Goal: Task Accomplishment & Management: Use online tool/utility

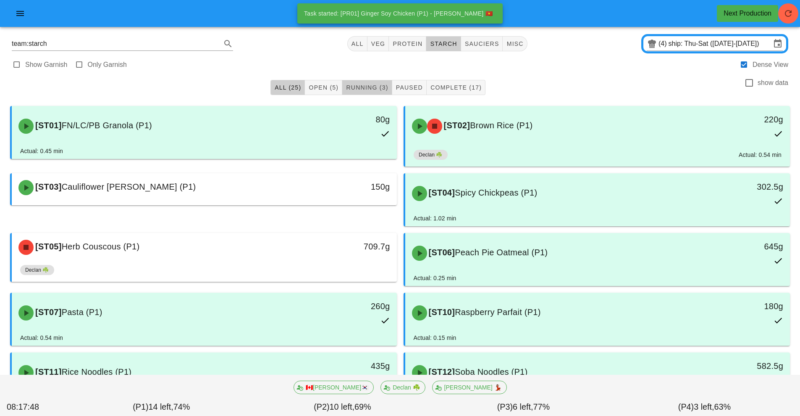
click at [371, 87] on span "Running (3)" at bounding box center [367, 87] width 42 height 7
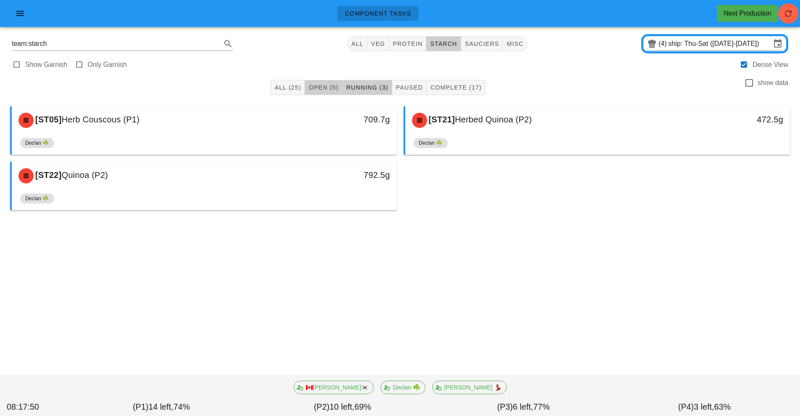
click at [331, 88] on span "Open (5)" at bounding box center [323, 87] width 30 height 7
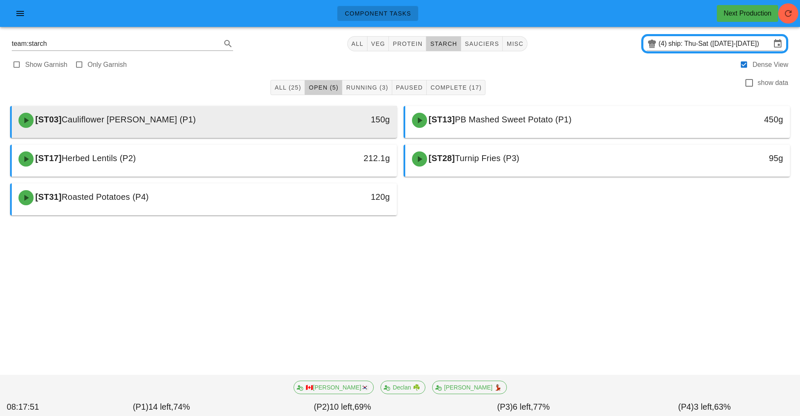
click at [308, 130] on div "150g" at bounding box center [347, 120] width 95 height 25
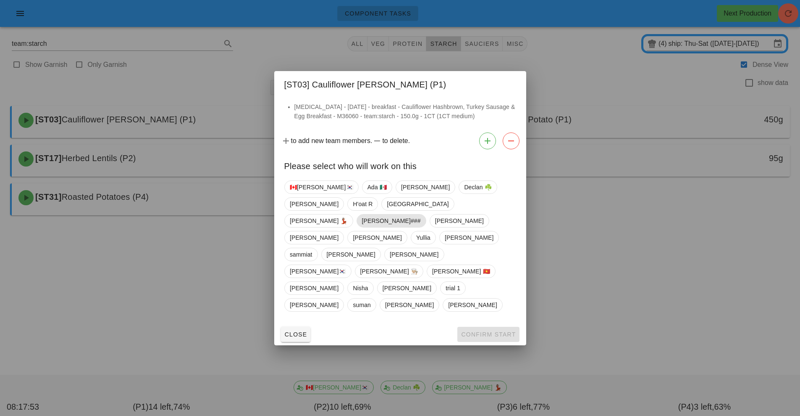
click at [370, 227] on span "[PERSON_NAME]###" at bounding box center [391, 220] width 59 height 13
click at [487, 331] on span "Confirm Start" at bounding box center [488, 334] width 55 height 7
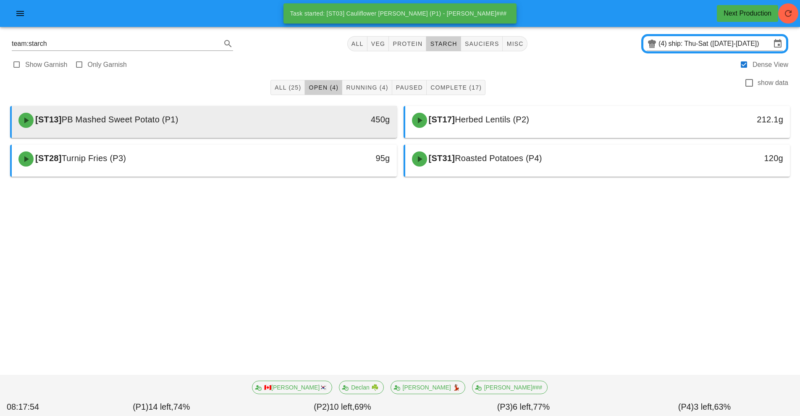
click at [263, 121] on div "[ST13] PB Mashed Sweet Potato (P1)" at bounding box center [156, 120] width 286 height 25
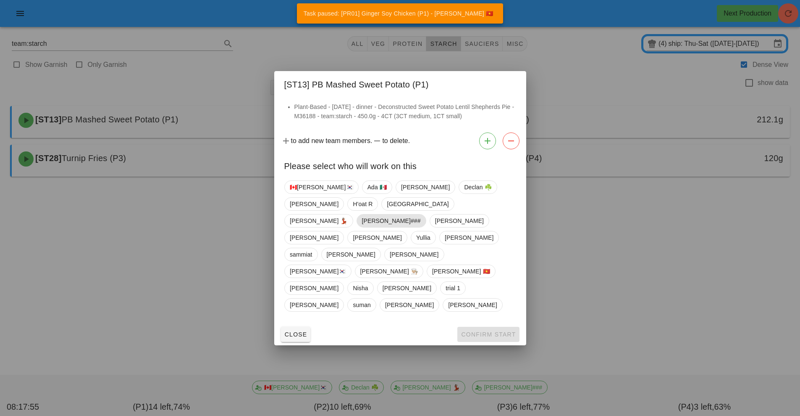
click at [363, 227] on span "[PERSON_NAME]###" at bounding box center [391, 220] width 59 height 13
click at [476, 331] on span "Confirm Start" at bounding box center [488, 334] width 55 height 7
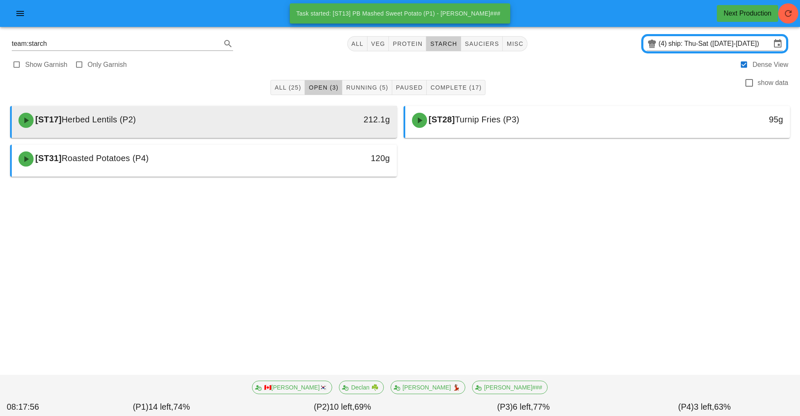
click at [247, 124] on div "[ST17] Herbed Lentils (P2)" at bounding box center [156, 120] width 286 height 25
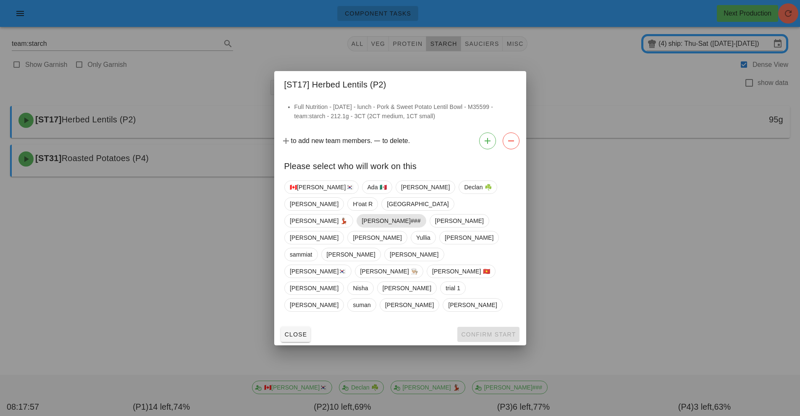
click at [367, 227] on span "[PERSON_NAME]###" at bounding box center [391, 220] width 59 height 13
click at [485, 331] on span "Confirm Start" at bounding box center [488, 334] width 55 height 7
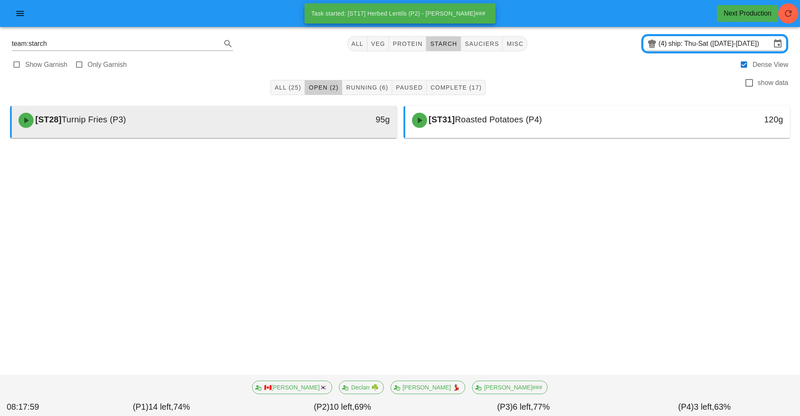
click at [284, 121] on div "[ST28] Turnip Fries (P3)" at bounding box center [156, 120] width 286 height 25
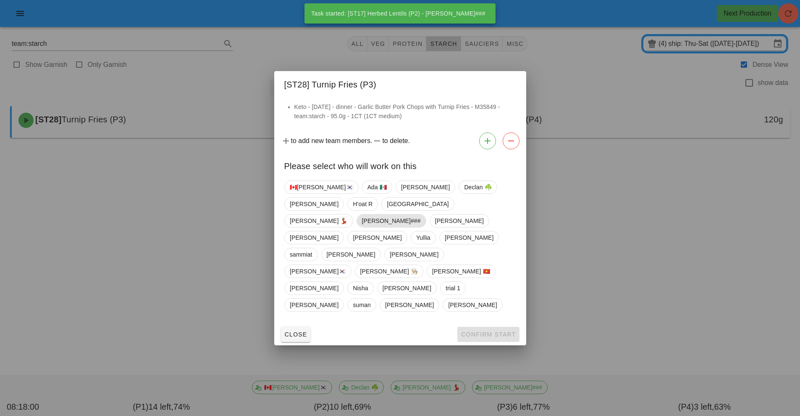
click at [371, 227] on span "[PERSON_NAME]###" at bounding box center [391, 220] width 59 height 13
click at [477, 326] on button "Confirm Start" at bounding box center [489, 333] width 62 height 15
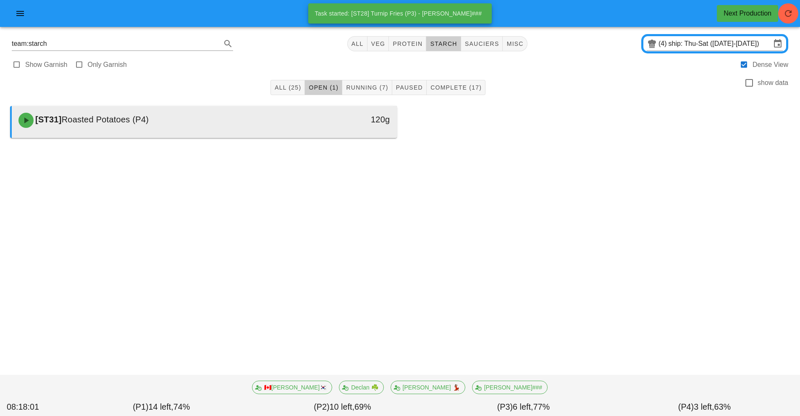
click at [284, 129] on div "[ST31] Roasted Potatoes (P4)" at bounding box center [156, 120] width 286 height 25
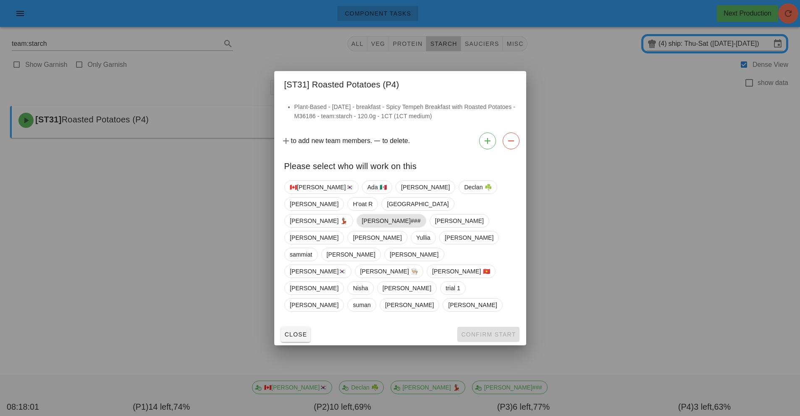
click at [369, 225] on span "[PERSON_NAME]###" at bounding box center [391, 220] width 59 height 13
click at [488, 331] on span "Confirm Start" at bounding box center [488, 334] width 55 height 7
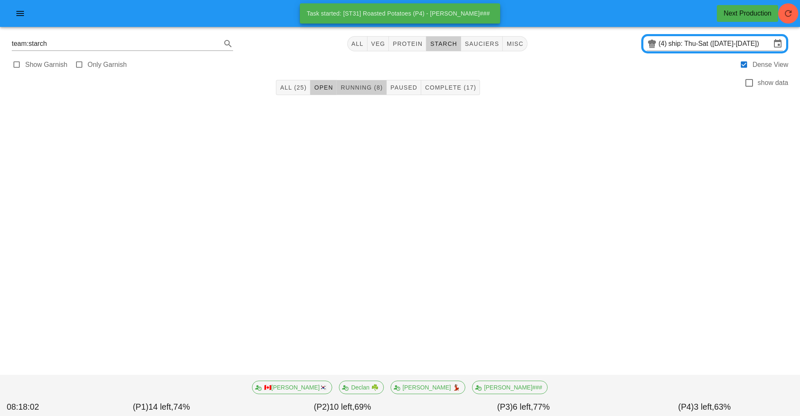
click at [369, 87] on span "Running (8)" at bounding box center [361, 87] width 42 height 7
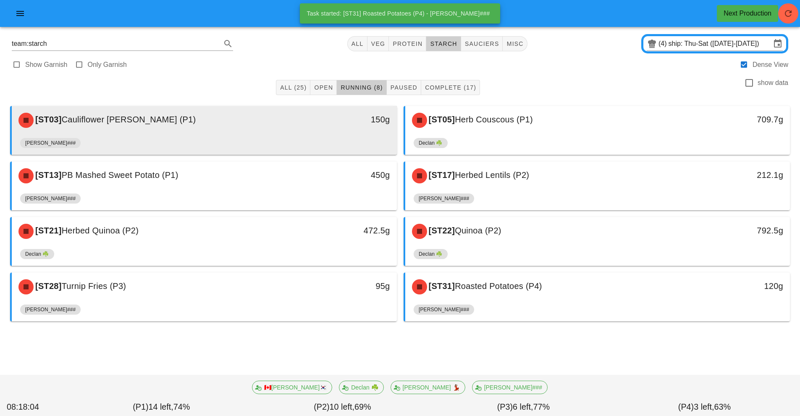
click at [282, 124] on div "[ST03] Cauliflower hash-brown (P1)" at bounding box center [156, 120] width 286 height 25
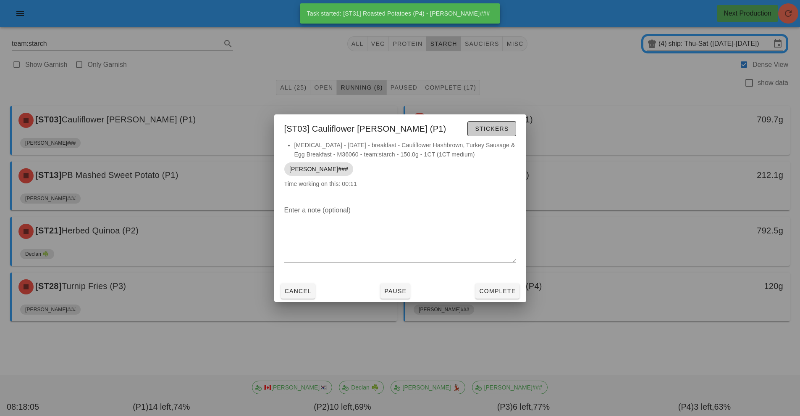
click at [495, 129] on span "Stickers" at bounding box center [492, 128] width 34 height 7
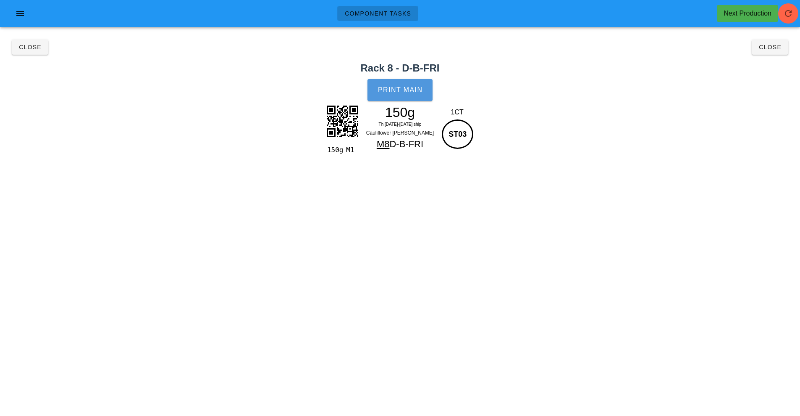
click at [402, 94] on button "Print Main" at bounding box center [400, 90] width 65 height 22
click at [41, 52] on button "Close" at bounding box center [30, 46] width 37 height 15
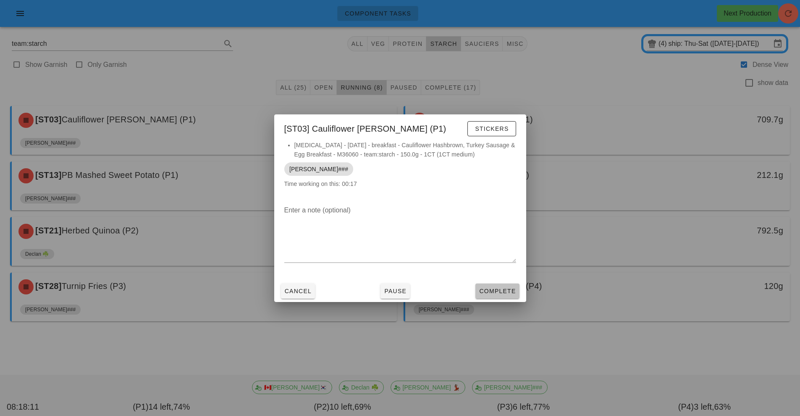
click at [489, 285] on button "Complete" at bounding box center [498, 290] width 44 height 15
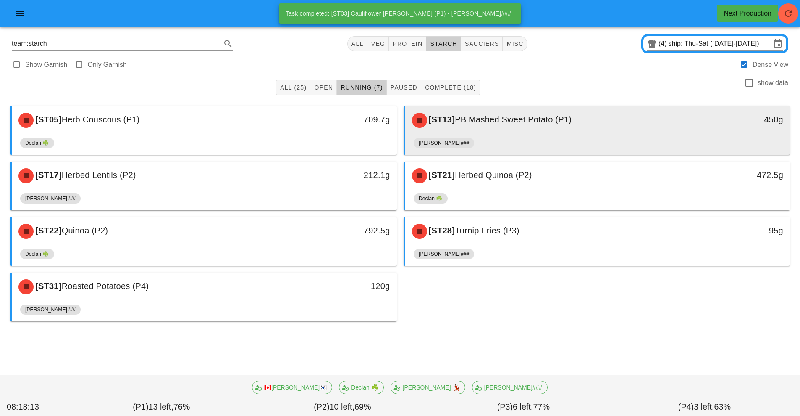
click at [508, 135] on div "[PERSON_NAME]###" at bounding box center [598, 144] width 368 height 20
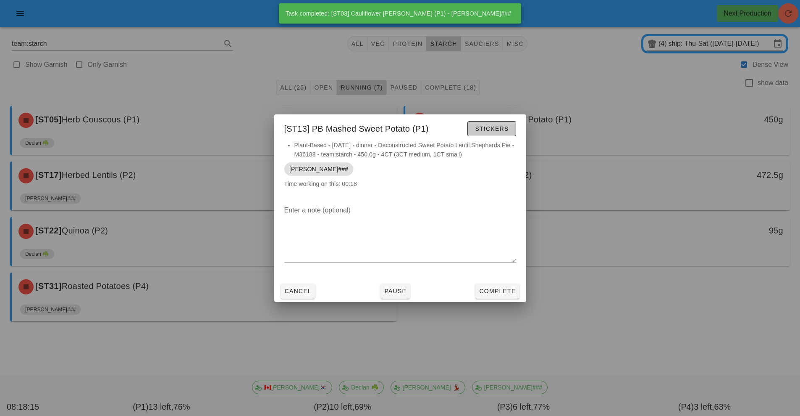
click at [484, 129] on span "Stickers" at bounding box center [492, 128] width 34 height 7
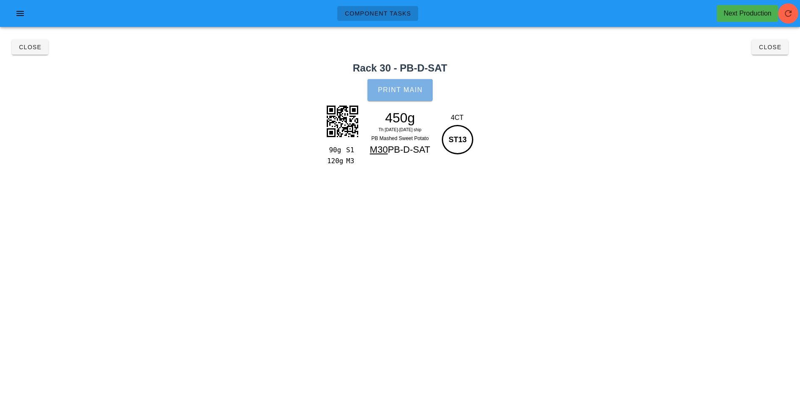
click at [405, 89] on span "Print Main" at bounding box center [400, 90] width 45 height 8
click at [26, 48] on span "Close" at bounding box center [29, 47] width 23 height 7
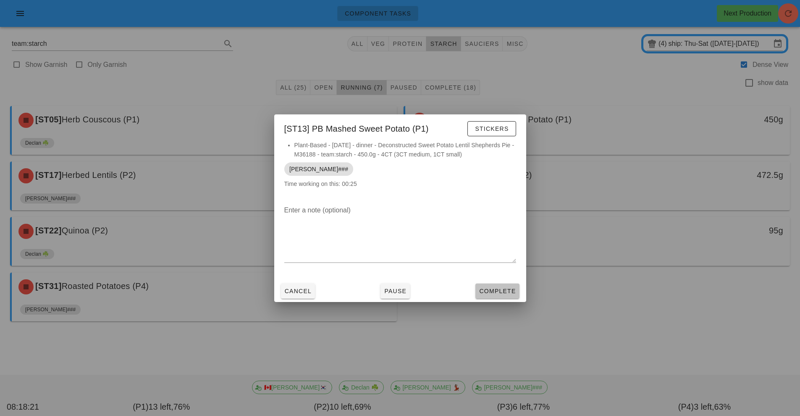
click at [505, 289] on span "Complete" at bounding box center [497, 290] width 37 height 7
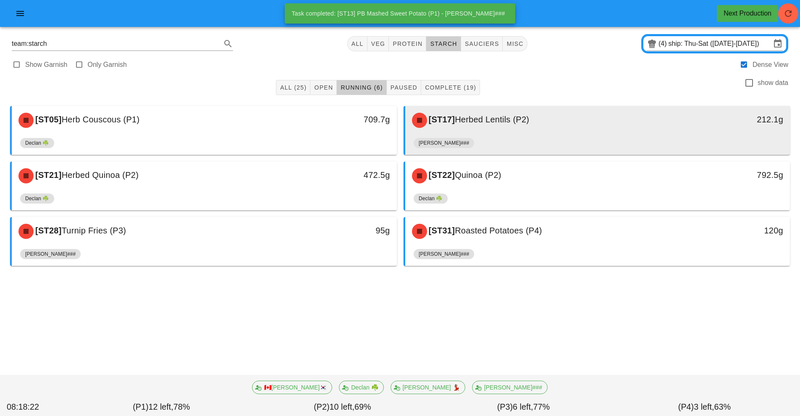
click at [495, 133] on div "[ST17] Herbed Lentils (P2) 212.1g" at bounding box center [597, 120] width 385 height 29
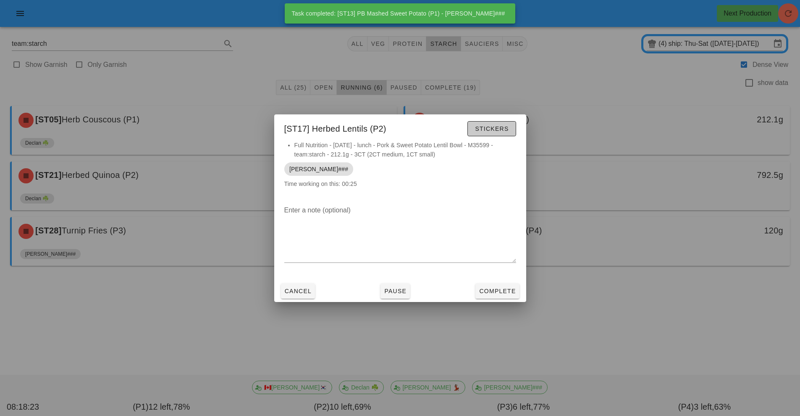
click at [495, 129] on span "Stickers" at bounding box center [492, 128] width 34 height 7
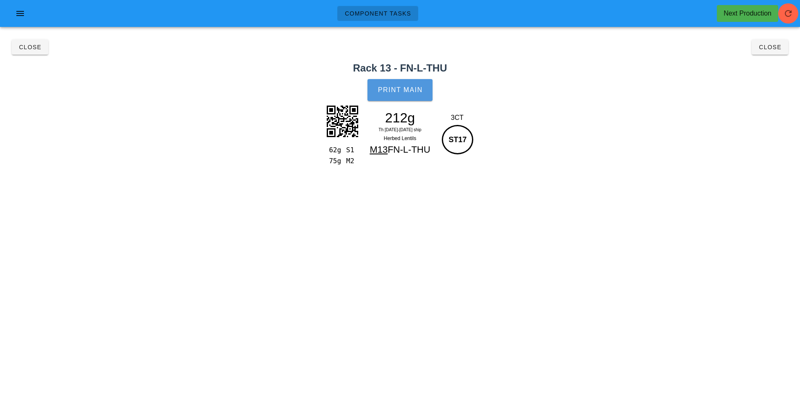
click at [409, 89] on span "Print Main" at bounding box center [400, 90] width 45 height 8
click at [28, 48] on span "Close" at bounding box center [29, 47] width 23 height 7
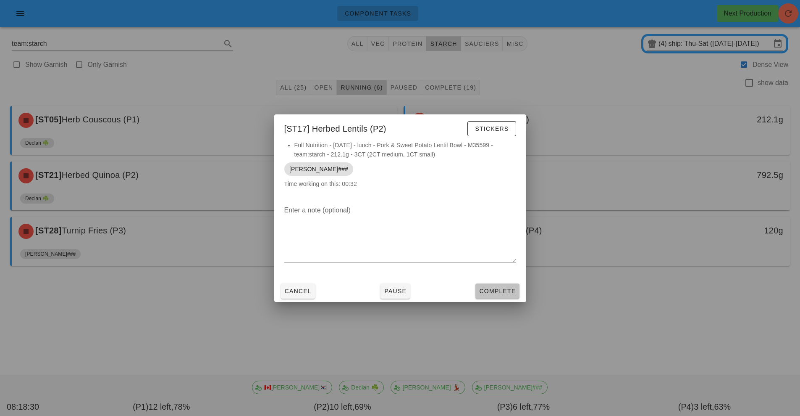
click at [502, 286] on button "Complete" at bounding box center [498, 290] width 44 height 15
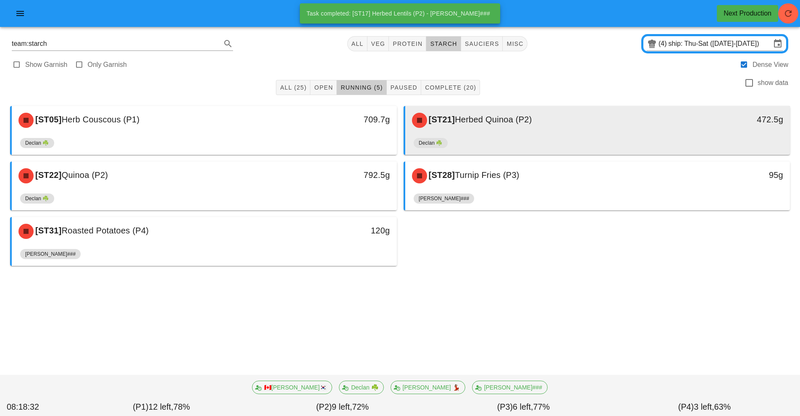
click at [503, 135] on div "Declan ☘️" at bounding box center [598, 144] width 368 height 20
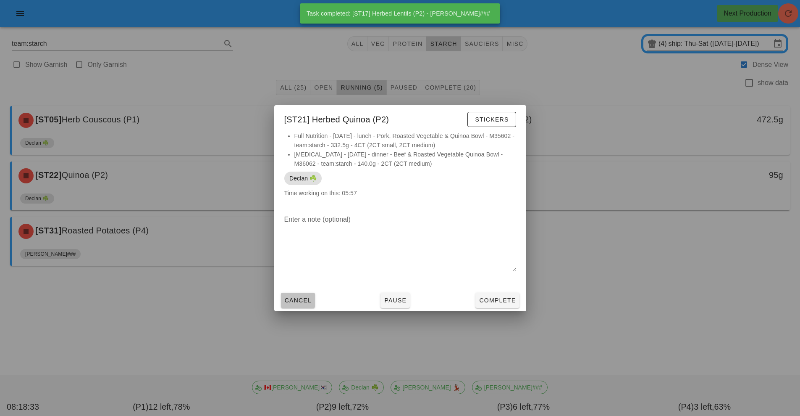
click at [300, 305] on button "Cancel" at bounding box center [298, 299] width 34 height 15
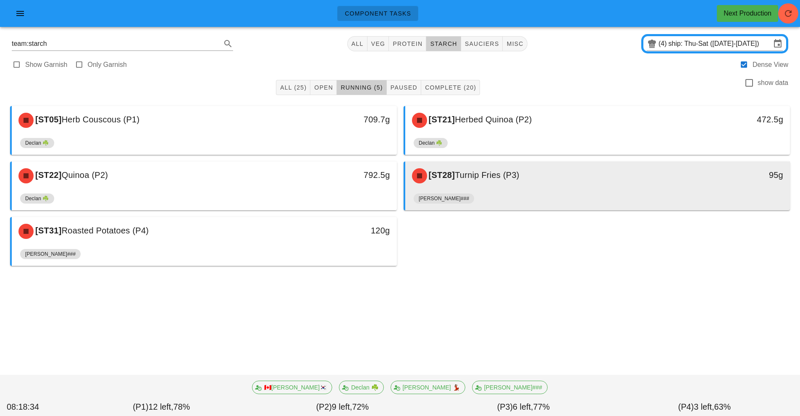
click at [490, 174] on span "Turnip Fries (P3)" at bounding box center [487, 174] width 65 height 9
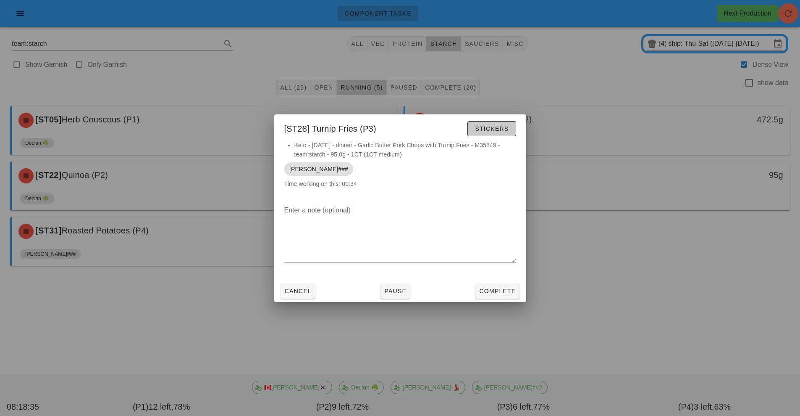
click at [492, 127] on span "Stickers" at bounding box center [492, 128] width 34 height 7
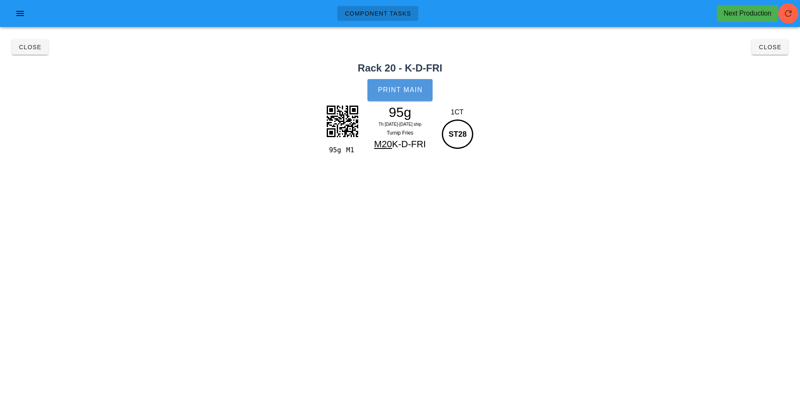
click at [401, 97] on button "Print Main" at bounding box center [400, 90] width 65 height 22
click at [18, 47] on span "Close" at bounding box center [29, 47] width 23 height 7
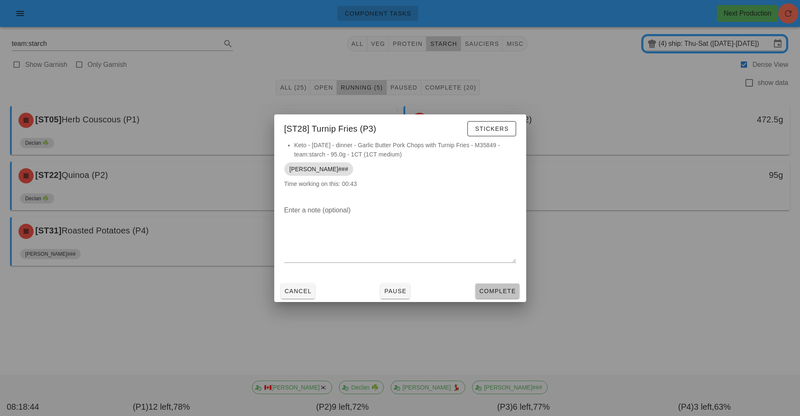
click at [503, 284] on button "Complete" at bounding box center [498, 290] width 44 height 15
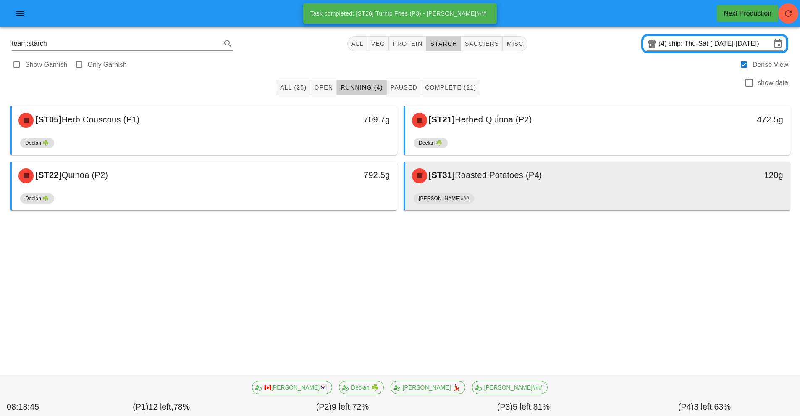
click at [499, 180] on div "[ST31] Roasted Potatoes (P4)" at bounding box center [550, 175] width 286 height 25
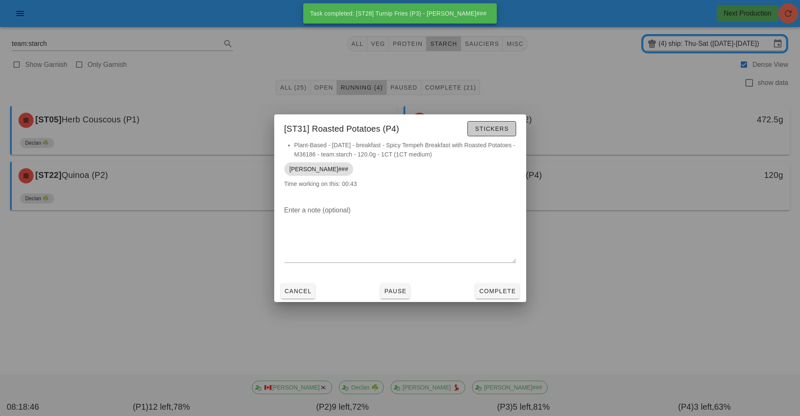
click at [493, 129] on span "Stickers" at bounding box center [492, 128] width 34 height 7
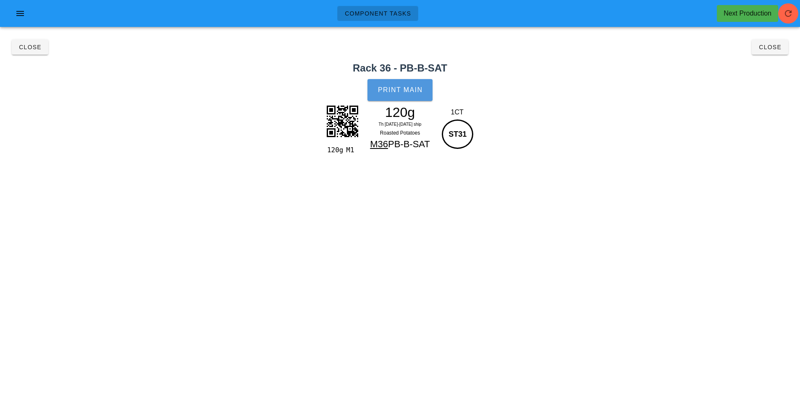
click at [410, 84] on button "Print Main" at bounding box center [400, 90] width 65 height 22
click at [36, 50] on span "Close" at bounding box center [29, 47] width 23 height 7
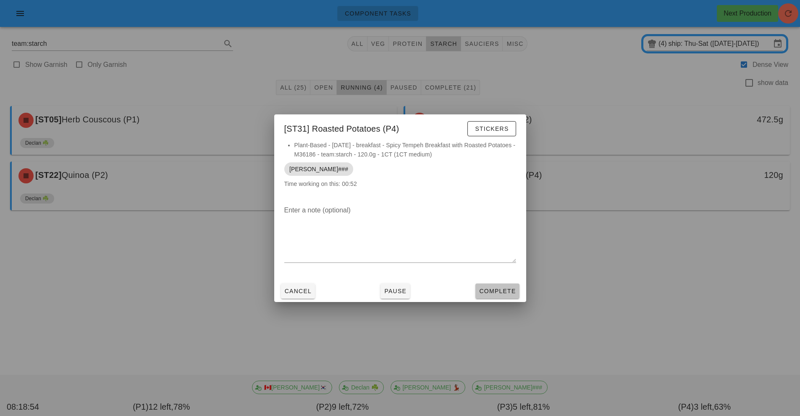
click at [476, 291] on button "Complete" at bounding box center [498, 290] width 44 height 15
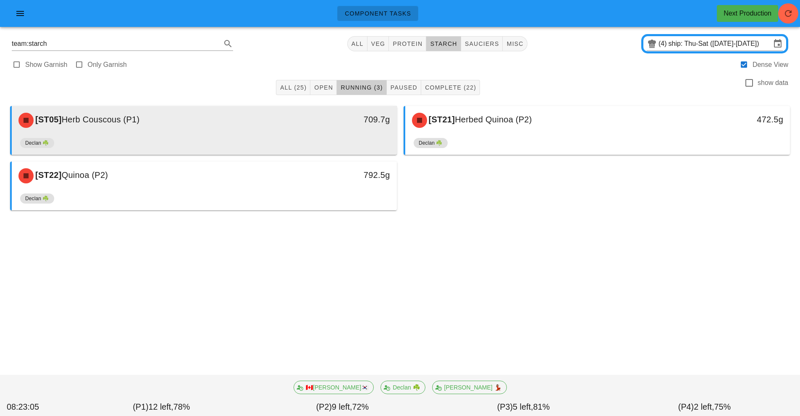
click at [284, 146] on div "Declan ☘️" at bounding box center [204, 144] width 368 height 20
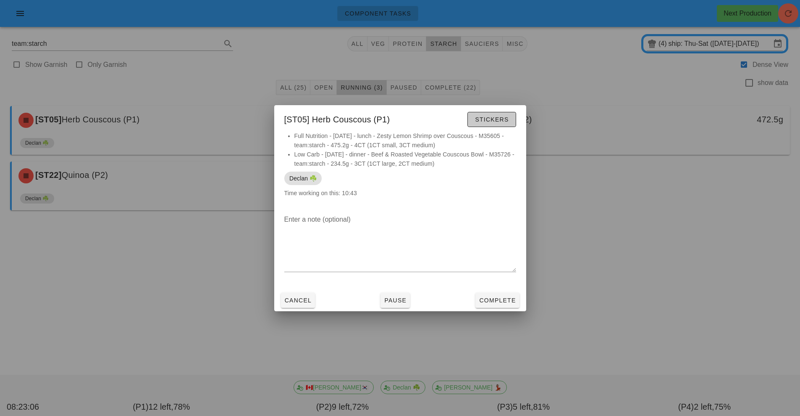
click at [501, 126] on button "Stickers" at bounding box center [492, 119] width 48 height 15
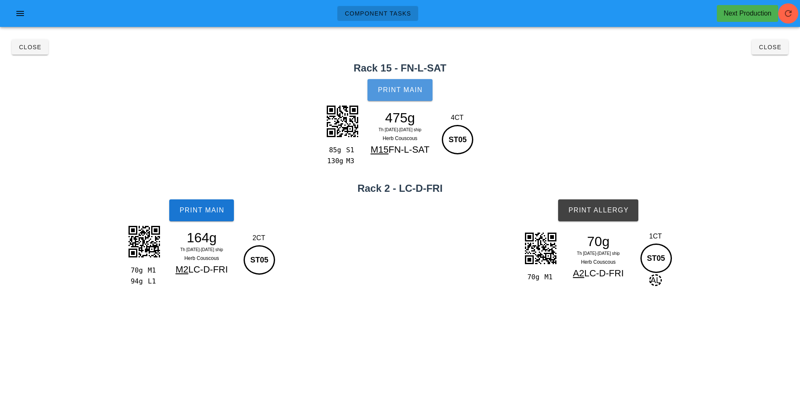
click at [395, 99] on button "Print Main" at bounding box center [400, 90] width 65 height 22
click at [216, 215] on button "Print Main" at bounding box center [201, 210] width 65 height 22
click at [611, 214] on button "Print Allergy" at bounding box center [598, 210] width 80 height 22
click at [784, 49] on button "Close" at bounding box center [770, 46] width 37 height 15
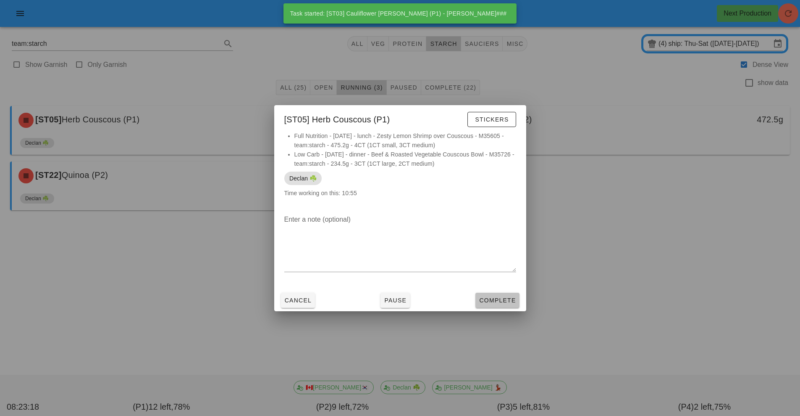
click at [501, 305] on button "Complete" at bounding box center [498, 299] width 44 height 15
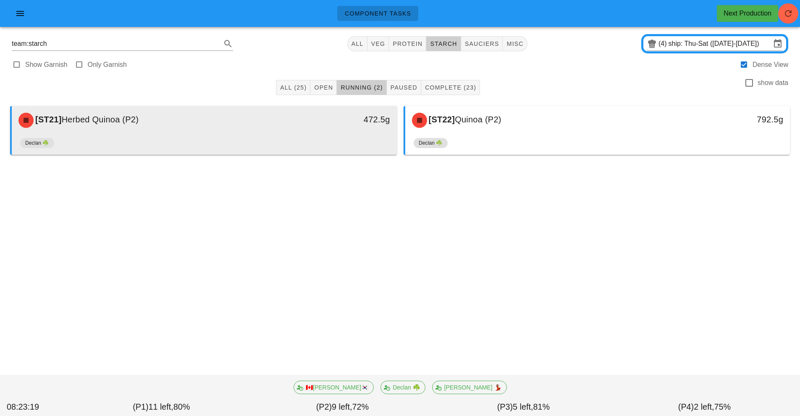
click at [329, 129] on div "472.5g" at bounding box center [347, 120] width 95 height 25
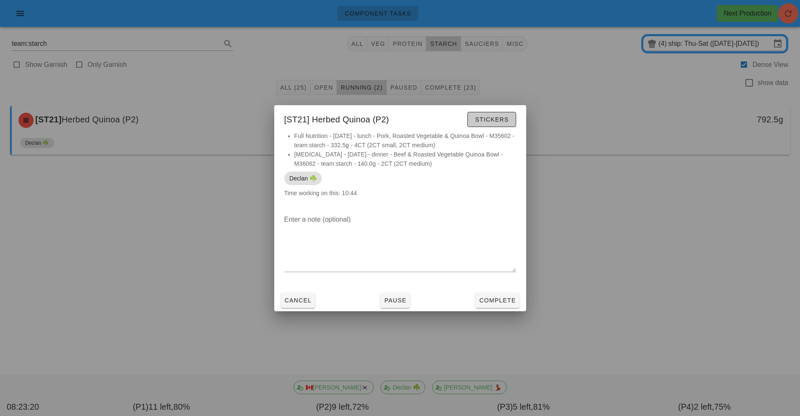
click at [495, 113] on button "Stickers" at bounding box center [492, 119] width 48 height 15
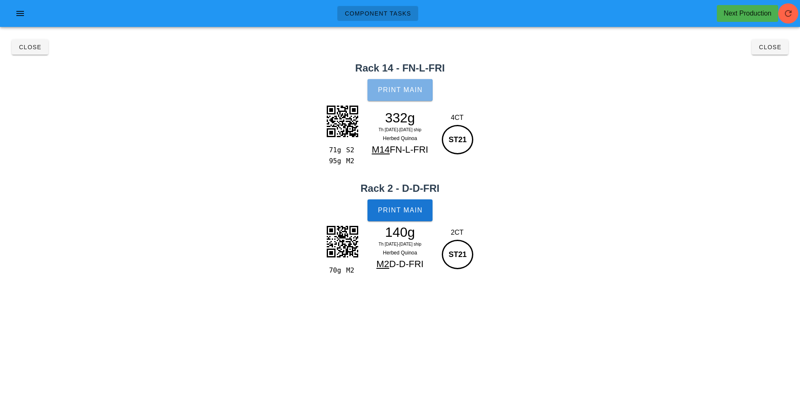
click at [379, 97] on button "Print Main" at bounding box center [400, 90] width 65 height 22
click at [402, 216] on button "Print Main" at bounding box center [400, 210] width 65 height 22
click at [772, 42] on button "Close" at bounding box center [770, 46] width 37 height 15
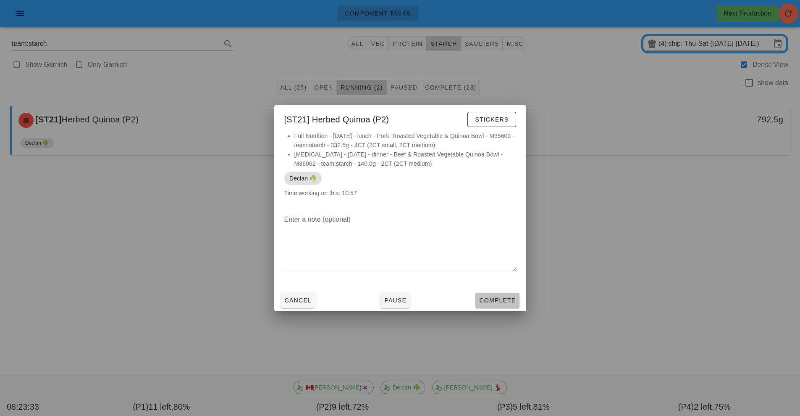
click at [506, 301] on span "Complete" at bounding box center [497, 300] width 37 height 7
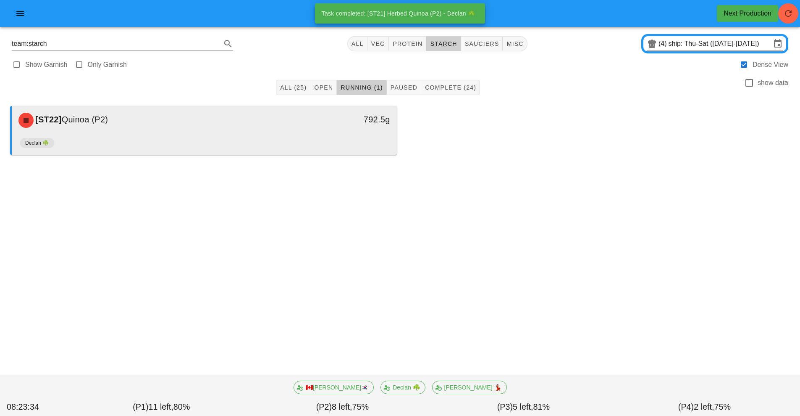
click at [255, 135] on div "Declan ☘️" at bounding box center [204, 144] width 368 height 20
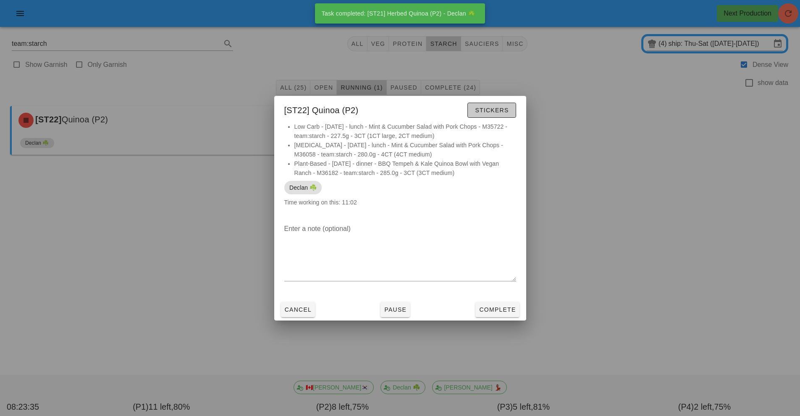
click at [498, 112] on span "Stickers" at bounding box center [492, 110] width 34 height 7
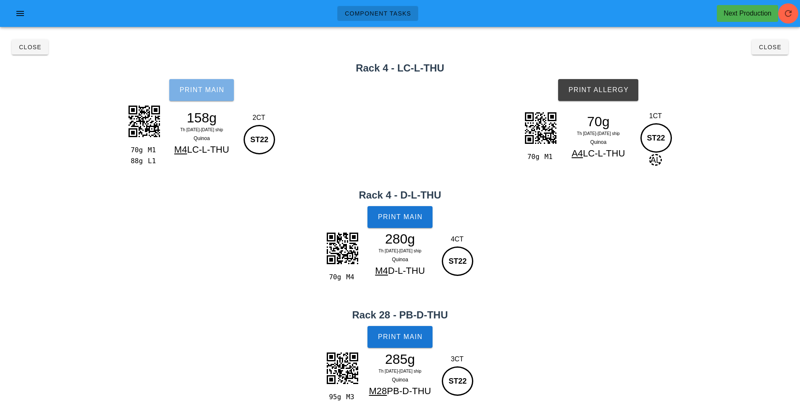
click at [215, 88] on span "Print Main" at bounding box center [201, 90] width 45 height 8
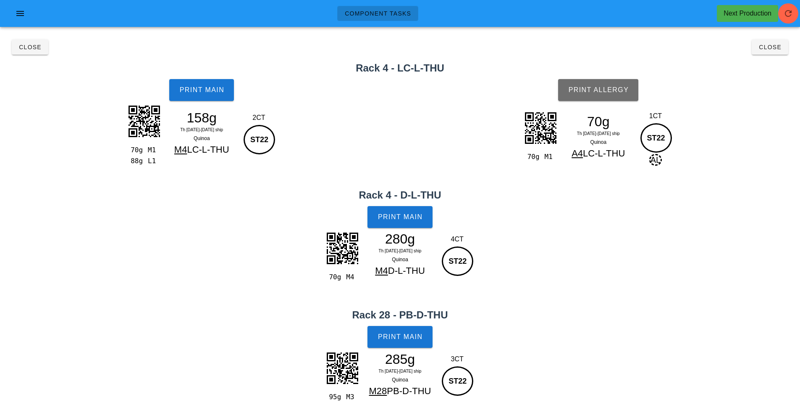
click at [605, 93] on span "Print Allergy" at bounding box center [598, 90] width 61 height 8
click at [415, 218] on span "Print Main" at bounding box center [400, 217] width 45 height 8
click at [416, 341] on button "Print Main" at bounding box center [400, 337] width 65 height 22
click at [770, 46] on span "Close" at bounding box center [770, 47] width 23 height 7
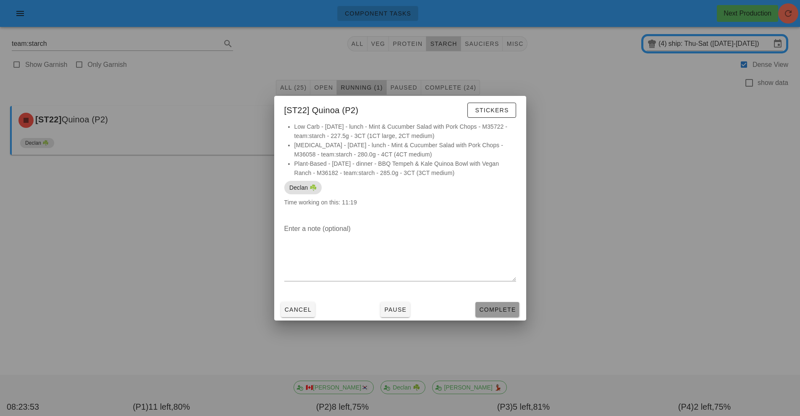
click at [497, 310] on span "Complete" at bounding box center [497, 309] width 37 height 7
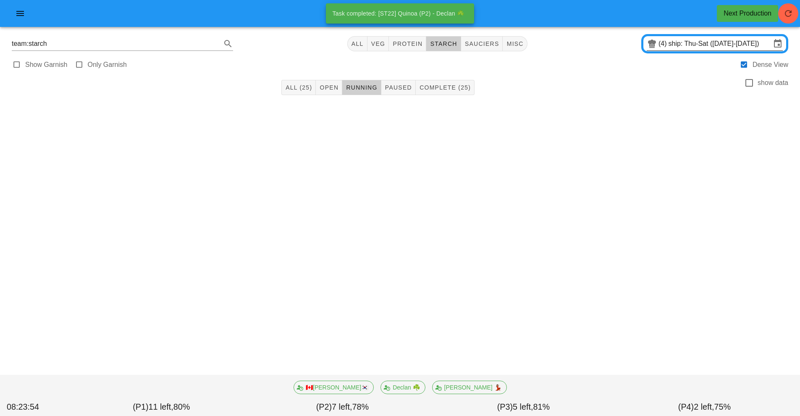
click at [682, 52] on div "(4) ship: Thu-Sat (Oct 16-Oct 18)" at bounding box center [715, 43] width 147 height 19
click at [687, 45] on input "ship: Thu-Sat (Oct 16-Oct 18)" at bounding box center [720, 43] width 103 height 13
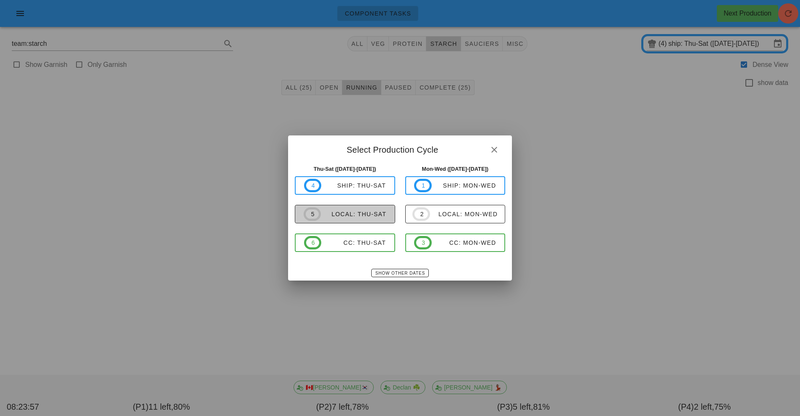
click at [367, 214] on div "local: Thu-Sat" at bounding box center [354, 213] width 66 height 7
type input "local: Thu-Sat ([DATE]-[DATE])"
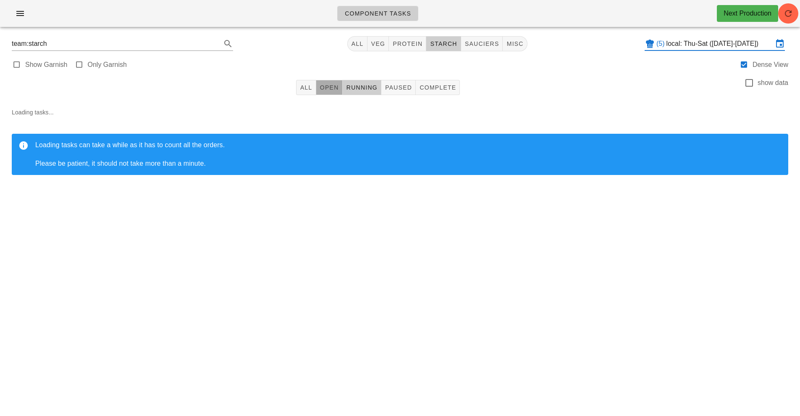
click at [331, 84] on span "Open" at bounding box center [329, 87] width 19 height 7
click at [784, 18] on button "button" at bounding box center [789, 13] width 20 height 20
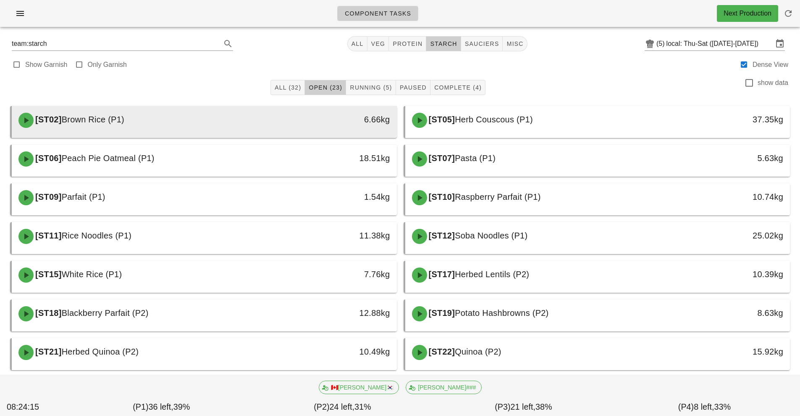
click at [341, 121] on div "6.66kg" at bounding box center [347, 119] width 85 height 13
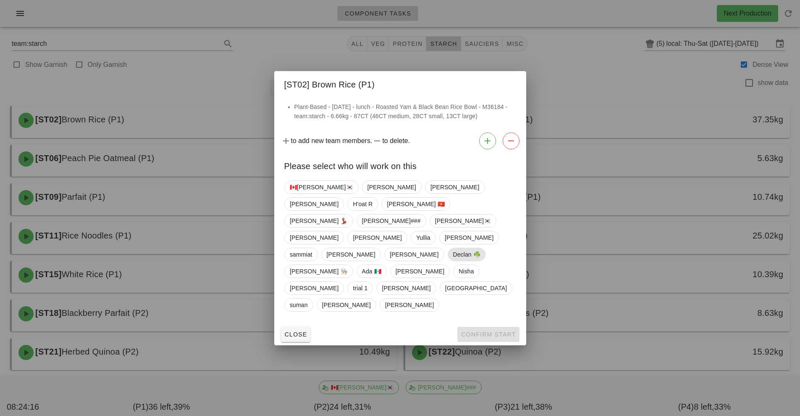
click at [453, 248] on span "Declan ☘️" at bounding box center [466, 254] width 27 height 13
click at [489, 331] on span "Confirm Start" at bounding box center [488, 334] width 55 height 7
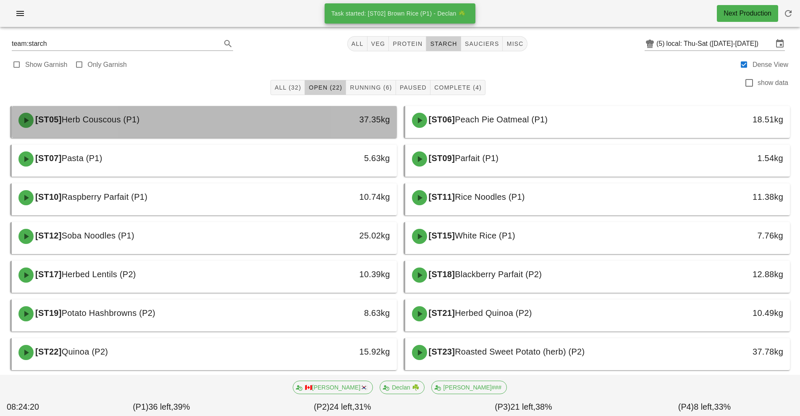
click at [324, 128] on div "37.35kg" at bounding box center [347, 120] width 95 height 25
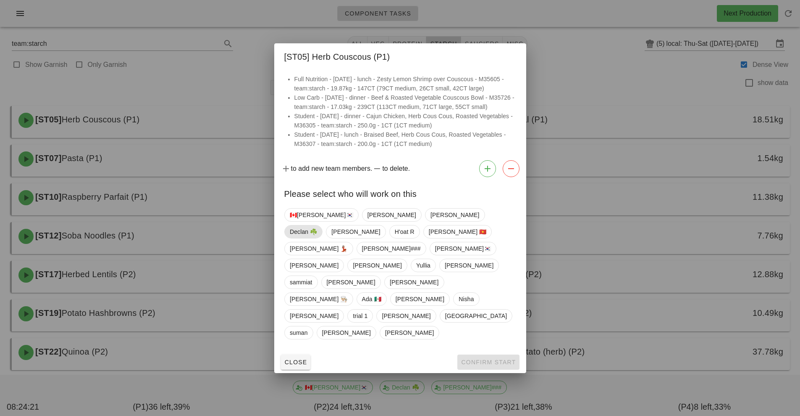
click at [317, 238] on span "Declan ☘️" at bounding box center [303, 231] width 27 height 13
click at [495, 358] on span "Confirm Start" at bounding box center [488, 361] width 55 height 7
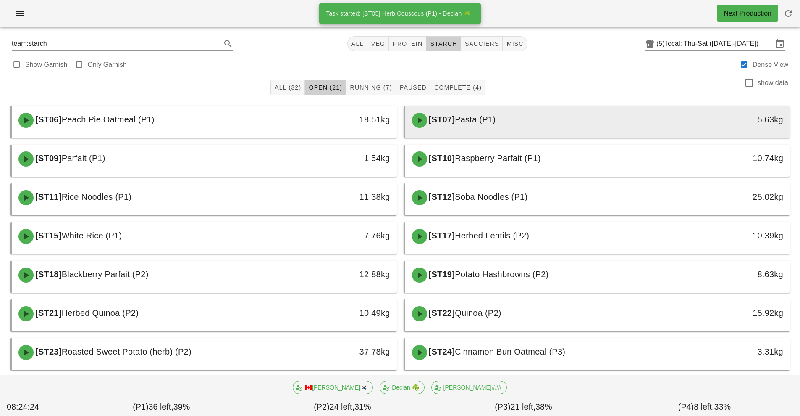
click at [527, 123] on div "[ST07] Pasta (P1)" at bounding box center [550, 120] width 286 height 25
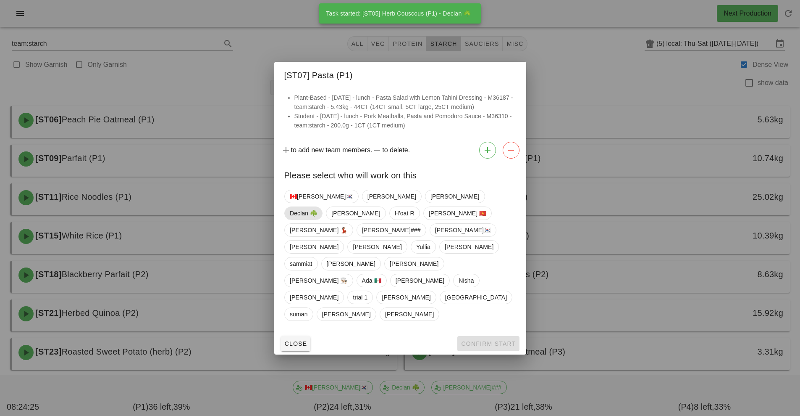
click at [317, 219] on span "Declan ☘️" at bounding box center [303, 213] width 27 height 13
click at [484, 340] on span "Confirm Start" at bounding box center [488, 343] width 55 height 7
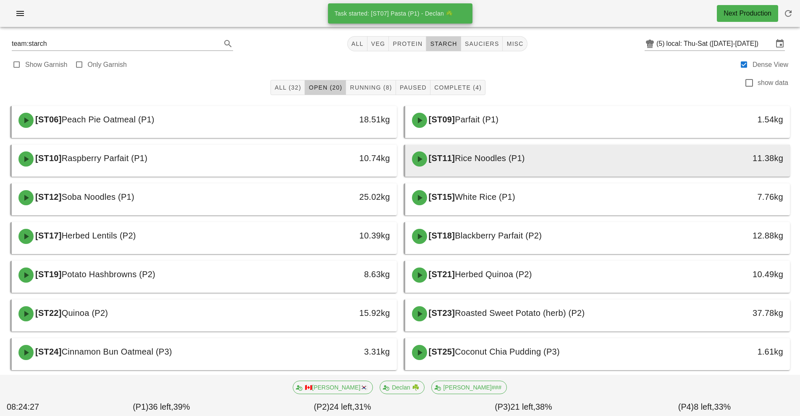
click at [519, 161] on span "Rice Noodles (P1)" at bounding box center [490, 157] width 70 height 9
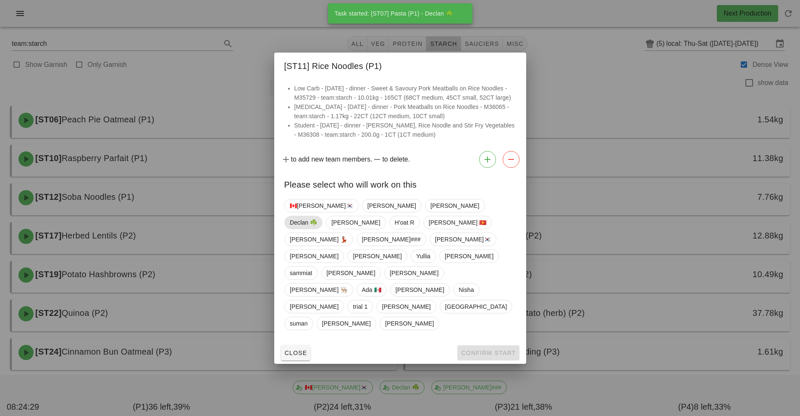
click at [317, 229] on span "Declan ☘️" at bounding box center [303, 222] width 27 height 13
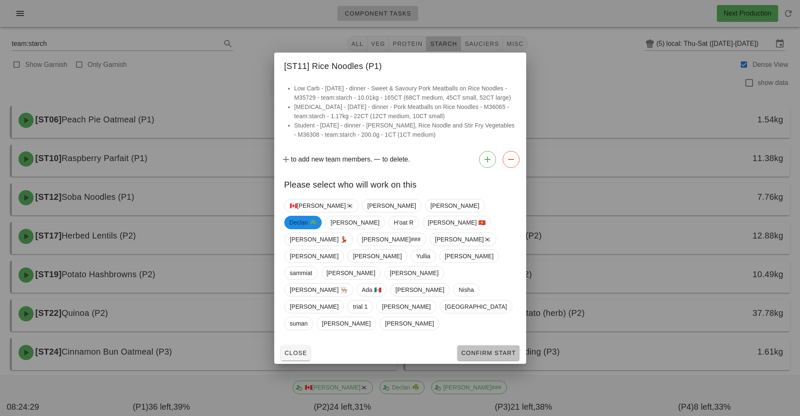
click at [479, 349] on span "Confirm Start" at bounding box center [488, 352] width 55 height 7
